Goal: Task Accomplishment & Management: Manage account settings

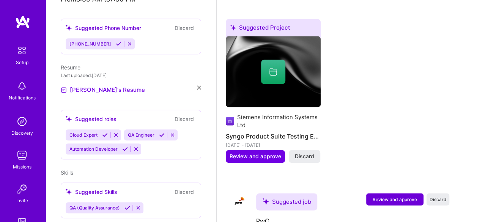
scroll to position [228, 0]
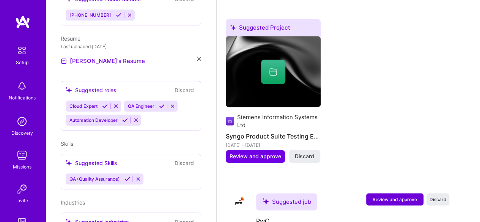
click at [137, 117] on icon at bounding box center [136, 120] width 6 height 6
click at [117, 103] on icon at bounding box center [116, 106] width 6 height 6
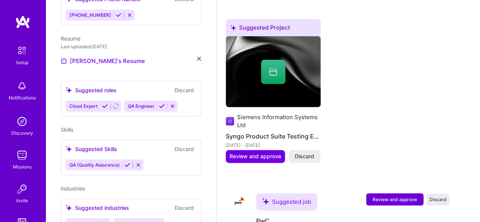
click at [171, 103] on icon at bounding box center [173, 106] width 6 height 6
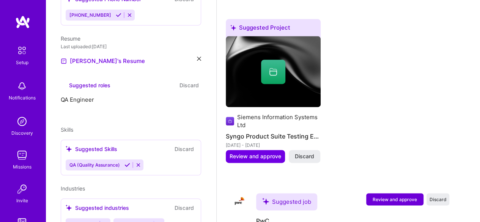
scroll to position [224, 0]
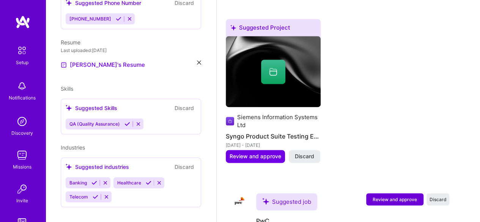
click at [152, 118] on div "QA (Quality Assurance)" at bounding box center [131, 123] width 130 height 11
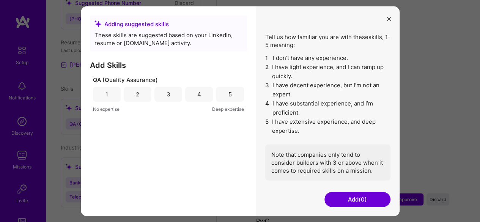
click at [388, 17] on icon "modal" at bounding box center [389, 19] width 5 height 5
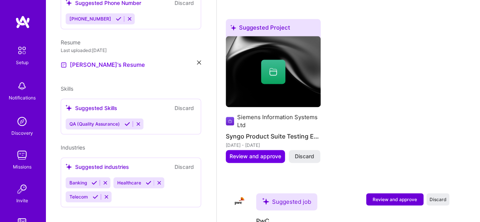
click at [97, 104] on div "Suggested Skills" at bounding box center [92, 108] width 52 height 8
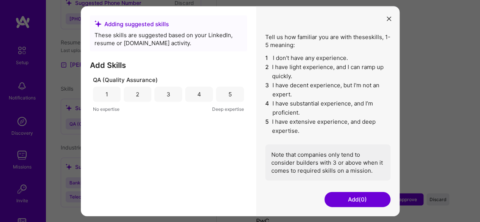
click at [366, 199] on button "Add (0)" at bounding box center [357, 199] width 66 height 15
click at [107, 92] on div "1" at bounding box center [106, 94] width 3 height 8
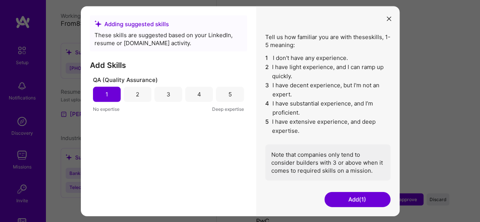
scroll to position [165, 0]
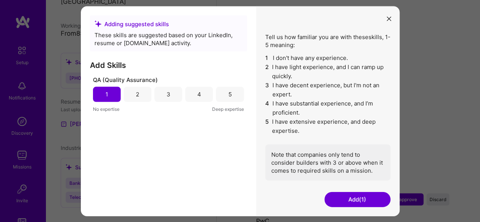
click at [136, 97] on div "2" at bounding box center [137, 94] width 3 height 8
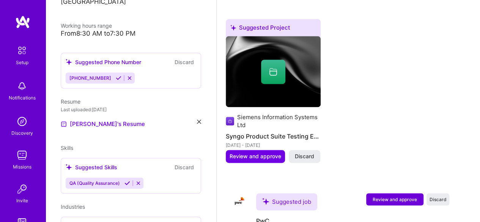
scroll to position [224, 0]
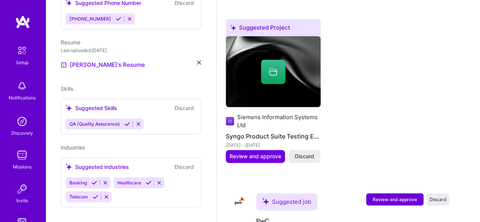
click at [153, 118] on div "QA (Quality Assurance)" at bounding box center [131, 123] width 130 height 11
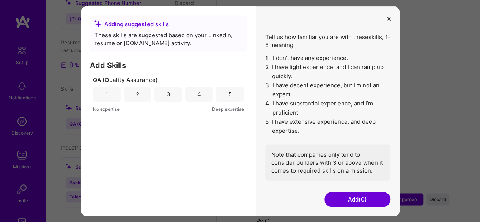
click at [149, 24] on div "Adding suggested skills" at bounding box center [168, 24] width 148 height 8
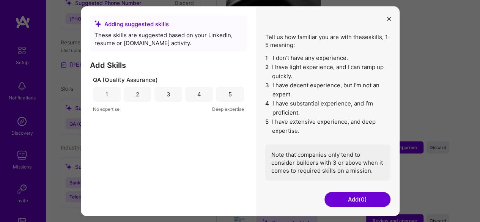
scroll to position [611, 0]
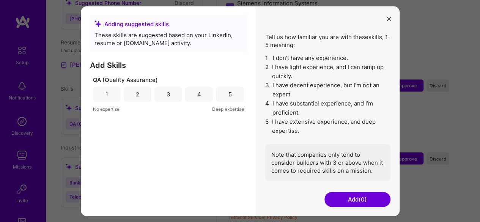
click at [389, 20] on icon "modal" at bounding box center [389, 19] width 5 height 5
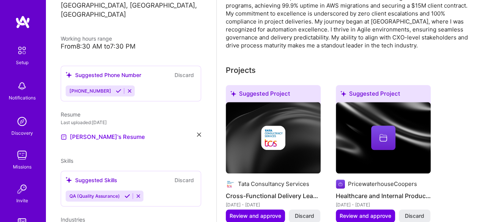
scroll to position [224, 0]
